Goal: Task Accomplishment & Management: Manage account settings

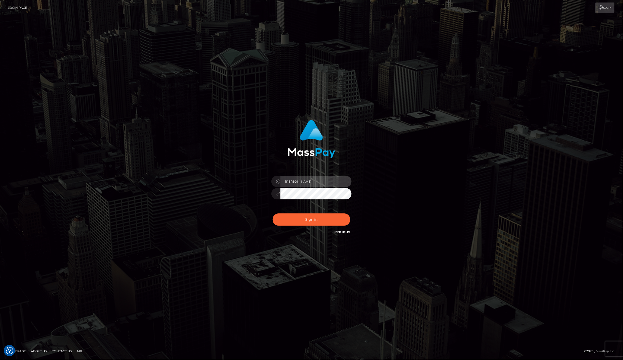
click at [328, 179] on input "[PERSON_NAME]" at bounding box center [316, 181] width 71 height 11
type input "lailadeasis.scratch"
click at [317, 218] on button "Sign in" at bounding box center [312, 220] width 78 height 12
click at [313, 187] on input "[PERSON_NAME]" at bounding box center [316, 181] width 71 height 11
type input "lailadeasis.scratch"
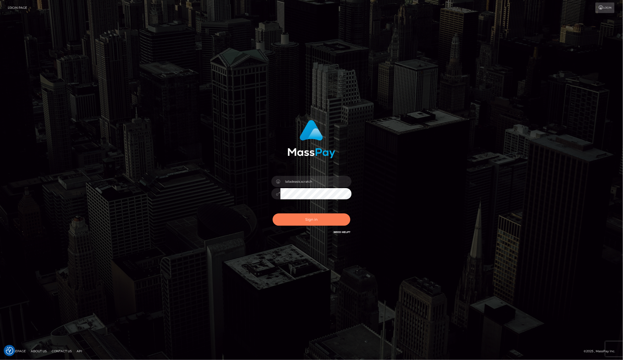
click at [319, 218] on button "Sign in" at bounding box center [312, 220] width 78 height 12
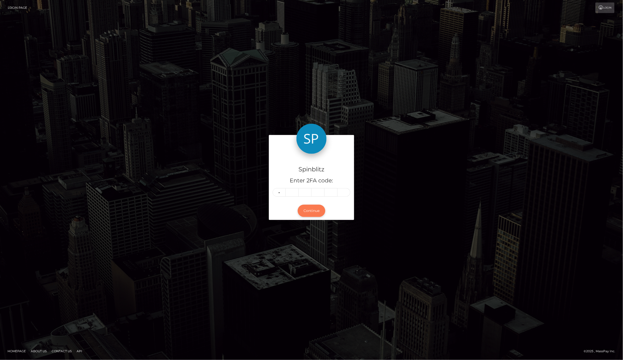
type input "7"
type input "2"
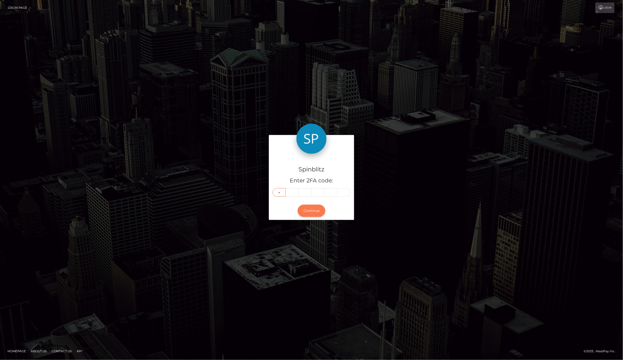
type input "5"
type input "6"
type input "7"
type input "9"
type input "2"
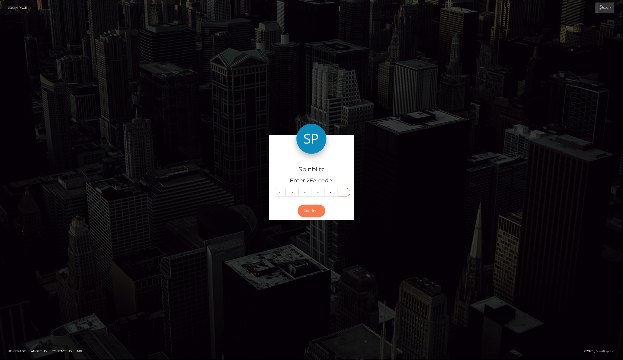
type input "2"
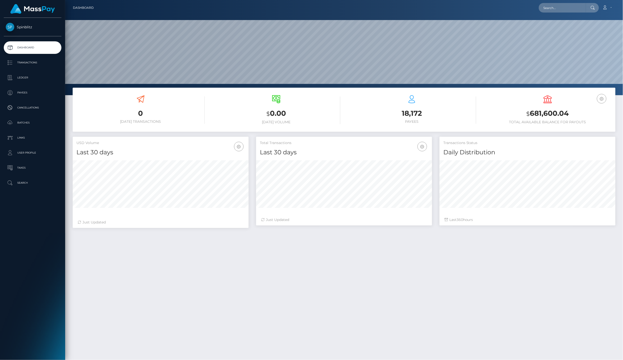
scroll to position [88, 176]
click at [32, 74] on p "Ledger" at bounding box center [33, 78] width 54 height 8
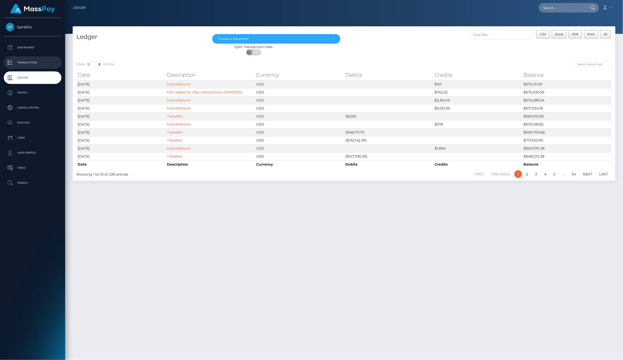
click at [33, 59] on p "Transactions" at bounding box center [33, 63] width 54 height 8
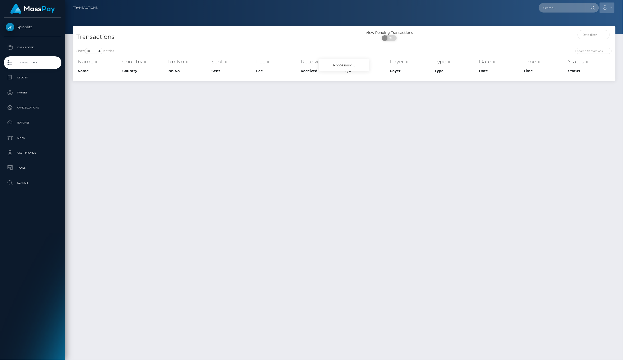
click at [607, 8] on icon at bounding box center [605, 8] width 5 height 4
click at [522, 23] on div at bounding box center [344, 17] width 558 height 34
click at [605, 7] on icon at bounding box center [605, 8] width 5 height 4
click at [604, 29] on link "Logout" at bounding box center [595, 32] width 40 height 9
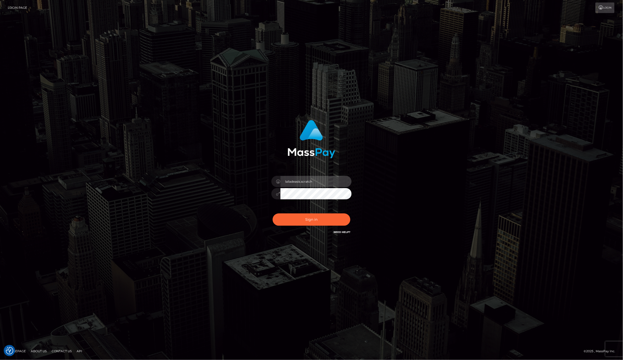
click at [315, 184] on input "lailadeasis.scratch" at bounding box center [316, 181] width 71 height 11
type input "lailadeasis.hello"
click at [323, 222] on button "Sign in" at bounding box center [312, 220] width 78 height 12
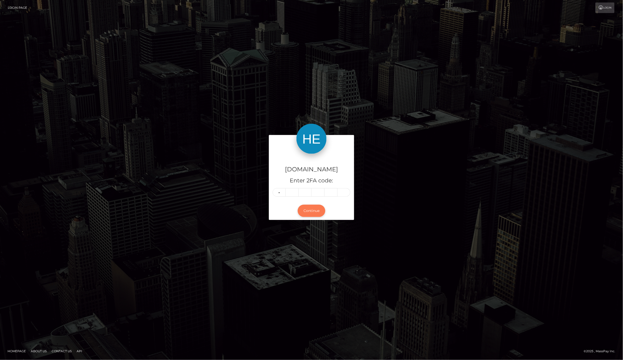
type input "1"
type input "0"
type input "5"
type input "9"
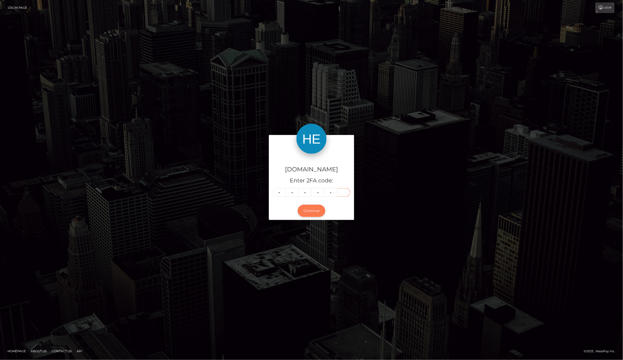
type input "8"
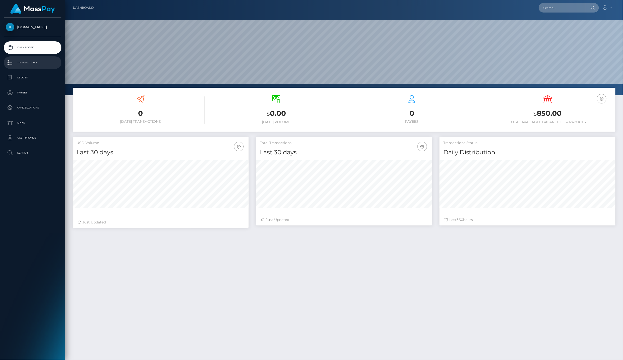
scroll to position [88, 176]
click at [21, 78] on p "Ledger" at bounding box center [33, 78] width 54 height 8
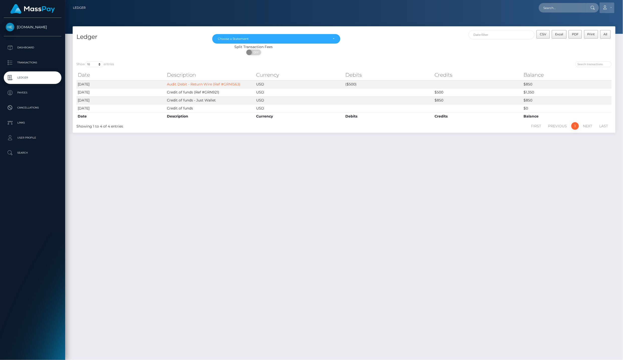
click at [612, 9] on link "Account" at bounding box center [607, 8] width 15 height 11
click at [603, 28] on link "Logout" at bounding box center [595, 32] width 40 height 9
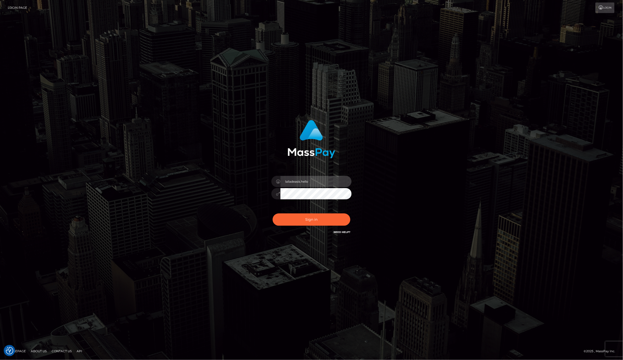
click at [317, 186] on input "lailadeasis.hello" at bounding box center [316, 181] width 71 height 11
type input "lailadeasis.vip"
click at [321, 225] on button "Sign in" at bounding box center [312, 220] width 78 height 12
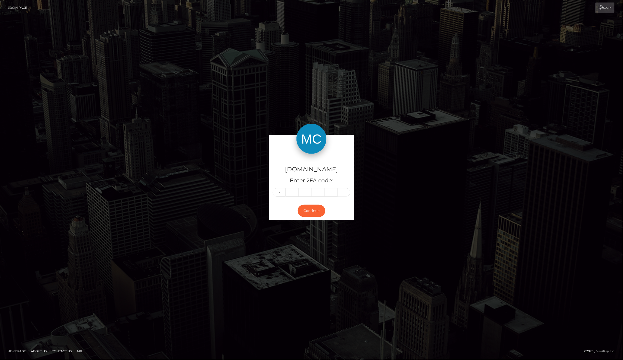
type input "2"
type input "5"
type input "0"
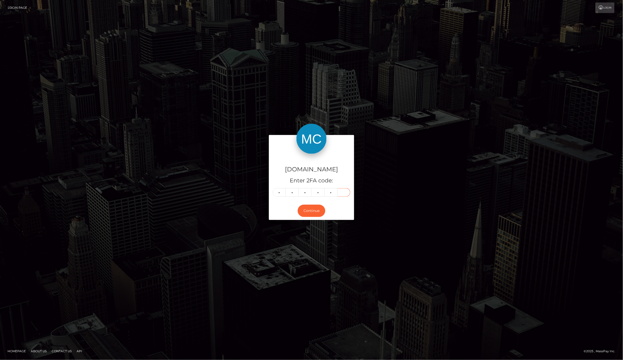
type input "6"
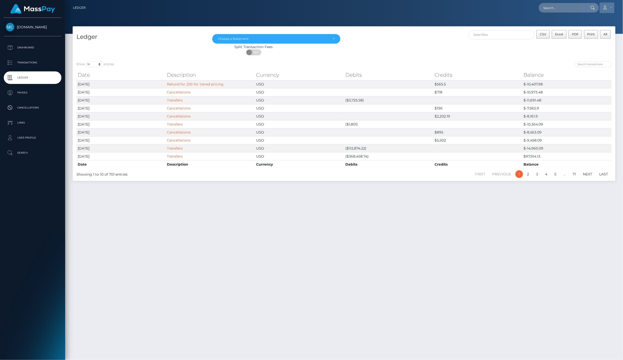
click at [608, 9] on icon at bounding box center [605, 8] width 5 height 4
click at [604, 30] on link "Logout" at bounding box center [595, 32] width 40 height 9
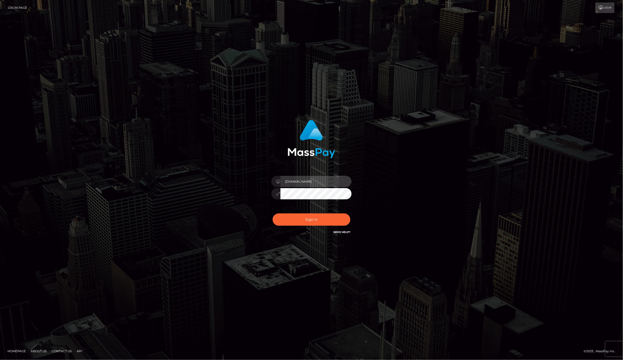
click at [310, 182] on input "lailadeasis.vip" at bounding box center [316, 181] width 71 height 11
type input "Laila de Asis"
click at [329, 219] on button "Sign in" at bounding box center [312, 220] width 78 height 12
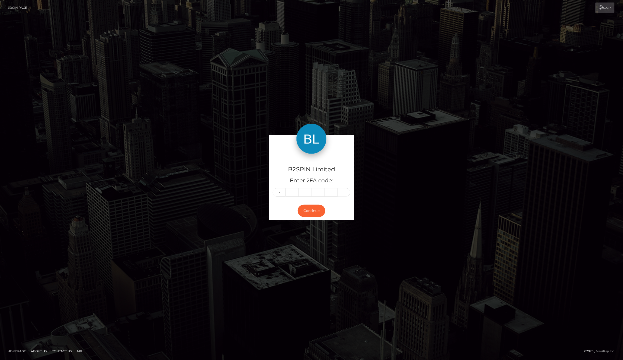
type input "1"
type input "0"
type input "5"
type input "4"
type input "2"
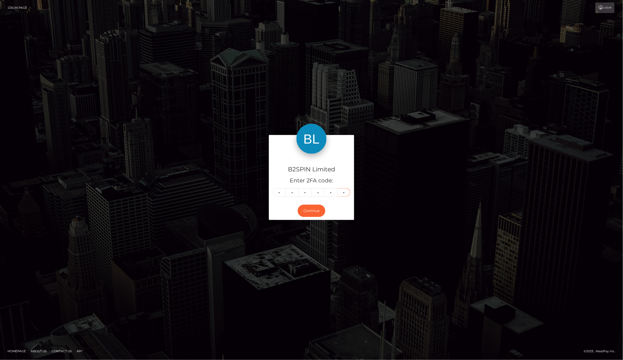
type input "4"
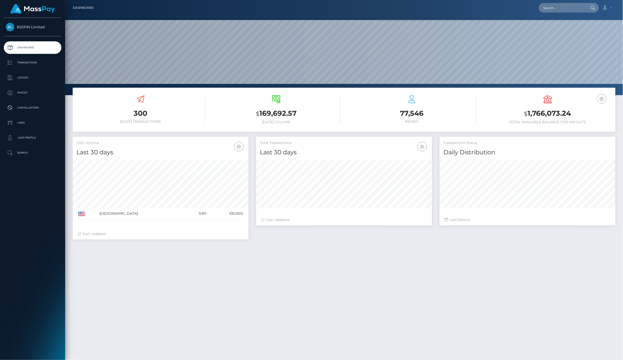
scroll to position [88, 176]
click at [42, 74] on p "Ledger" at bounding box center [33, 78] width 54 height 8
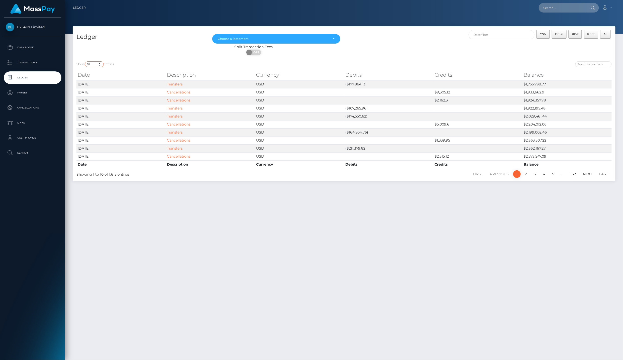
click at [94, 63] on select "10 25 50 100 250" at bounding box center [94, 64] width 19 height 6
select select "25"
click at [85, 61] on select "10 25 50 100 250" at bounding box center [94, 64] width 19 height 6
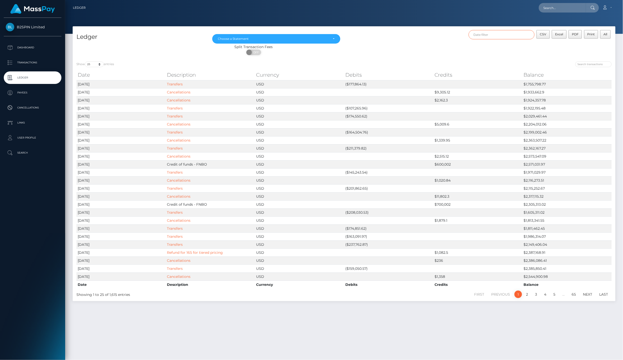
click at [531, 39] on input "text" at bounding box center [502, 34] width 66 height 9
click at [544, 33] on span "CSV" at bounding box center [543, 34] width 7 height 4
click at [263, 34] on div "Choose a Statement" at bounding box center [276, 39] width 128 height 10
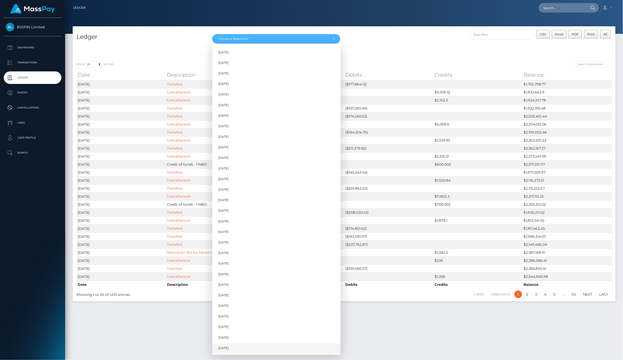
click at [238, 344] on link "Aug 2025" at bounding box center [276, 348] width 128 height 9
select select "Aug 2025"
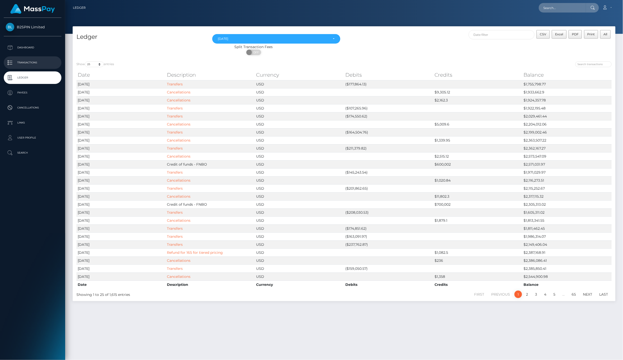
click at [26, 59] on p "Transactions" at bounding box center [33, 63] width 54 height 8
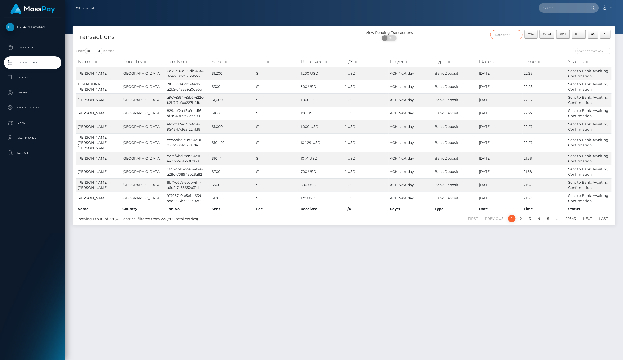
click at [508, 33] on input "text" at bounding box center [507, 34] width 32 height 9
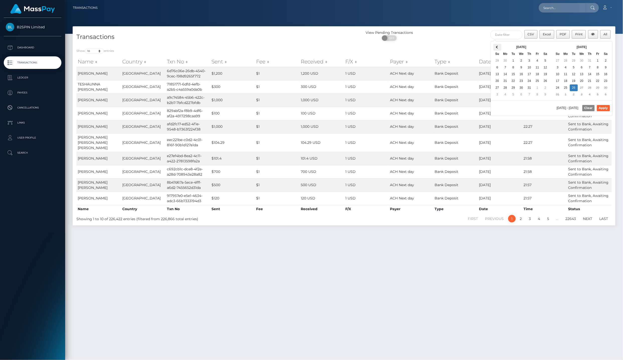
click at [496, 44] on th at bounding box center [498, 47] width 8 height 7
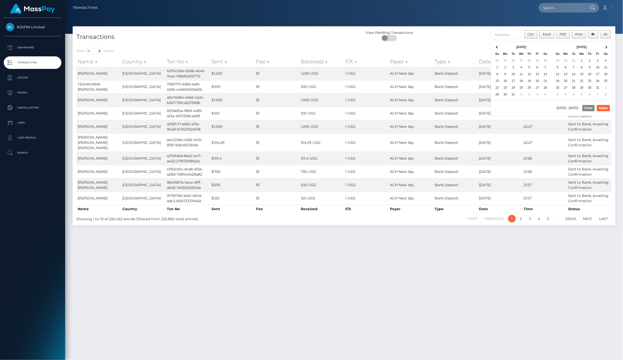
click at [496, 44] on th at bounding box center [498, 47] width 8 height 7
click at [607, 47] on span at bounding box center [606, 47] width 3 height 3
click at [610, 46] on th at bounding box center [606, 47] width 8 height 7
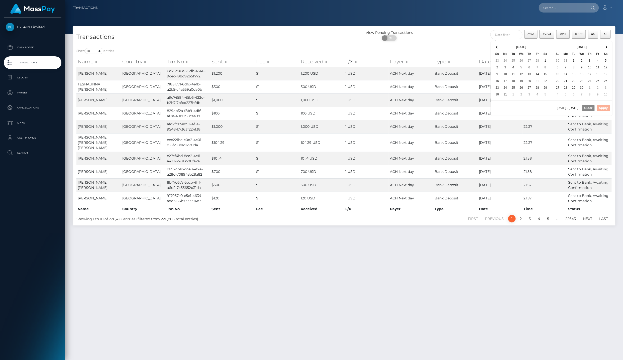
click at [610, 46] on th at bounding box center [606, 47] width 8 height 7
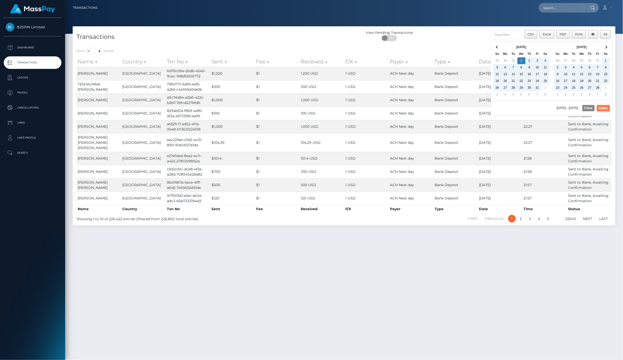
click at [597, 107] on button "Apply" at bounding box center [603, 108] width 13 height 6
type input "01/01/2025 - 08/26/2025"
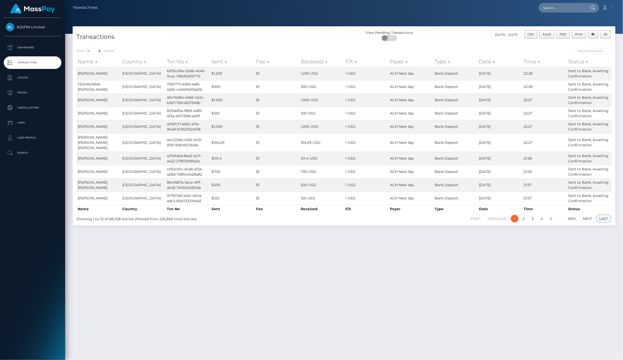
click at [605, 216] on link "Last" at bounding box center [604, 219] width 14 height 8
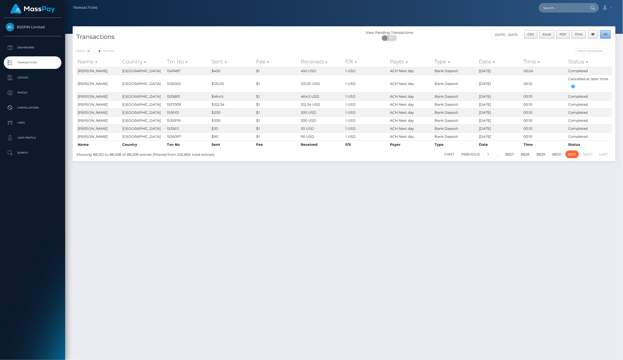
click at [606, 35] on span "All" at bounding box center [606, 34] width 4 height 4
